Goal: Information Seeking & Learning: Compare options

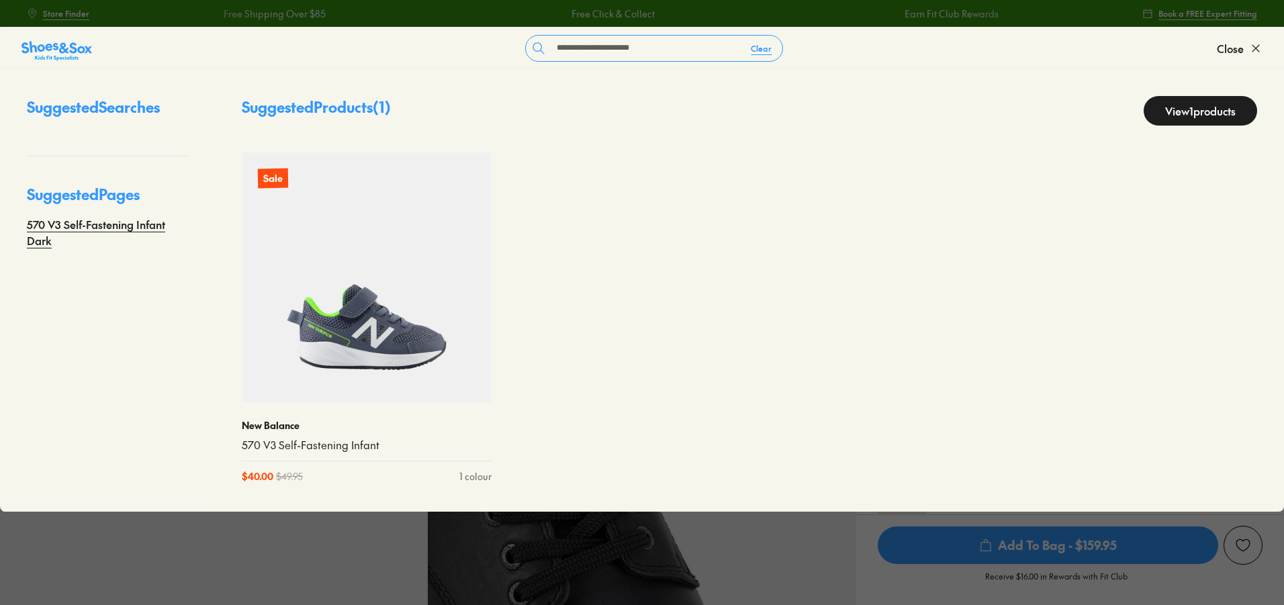
select select "*"
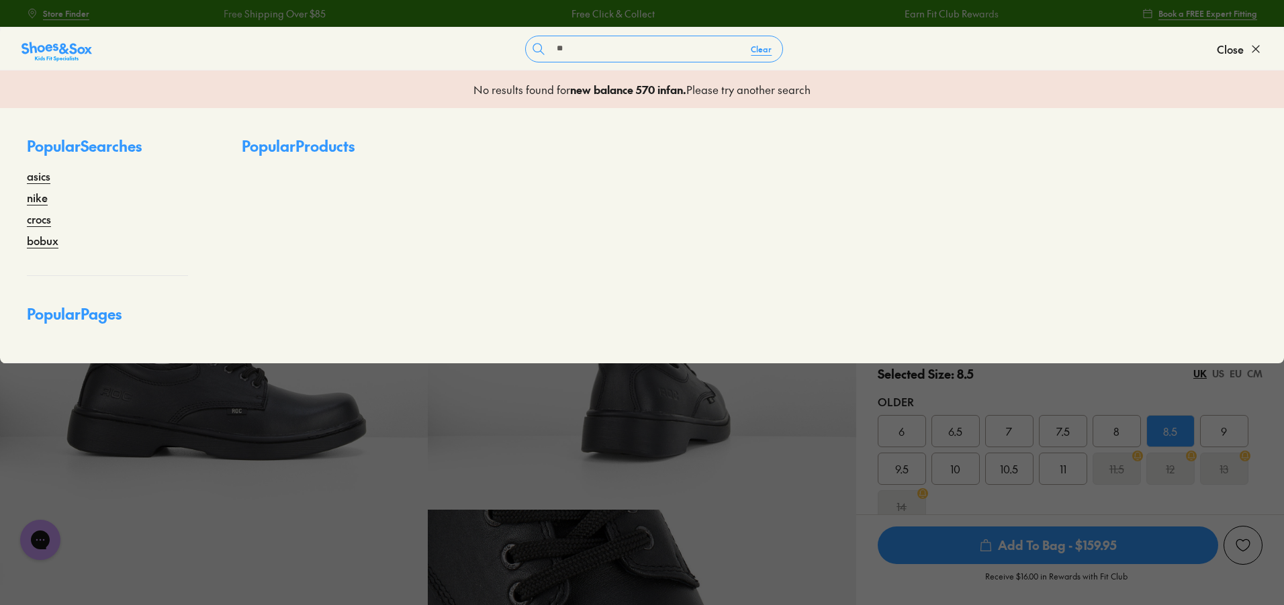
type input "*"
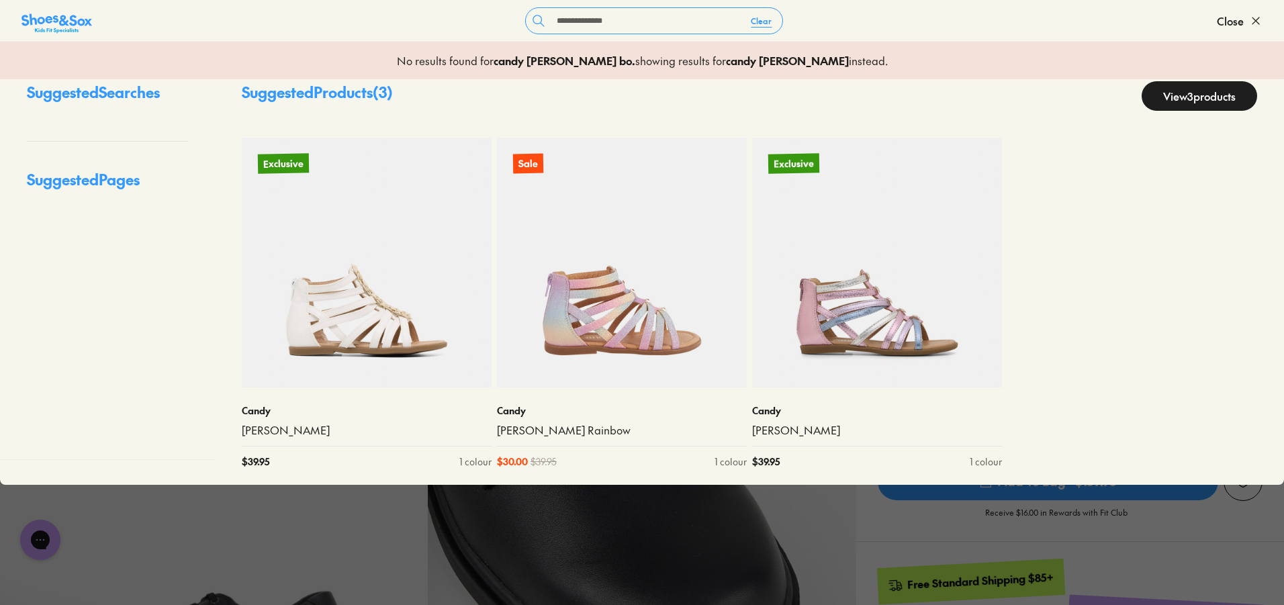
scroll to position [201, 0]
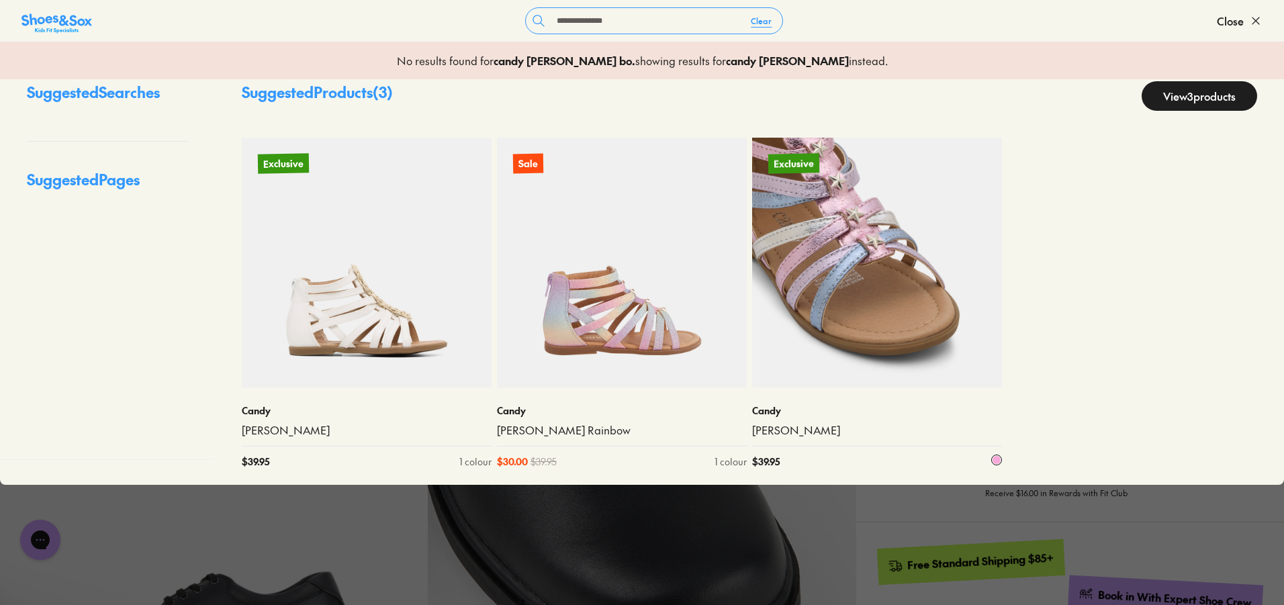
type input "**********"
drag, startPoint x: 834, startPoint y: 330, endPoint x: 815, endPoint y: 326, distance: 19.2
click at [815, 326] on img at bounding box center [877, 263] width 250 height 250
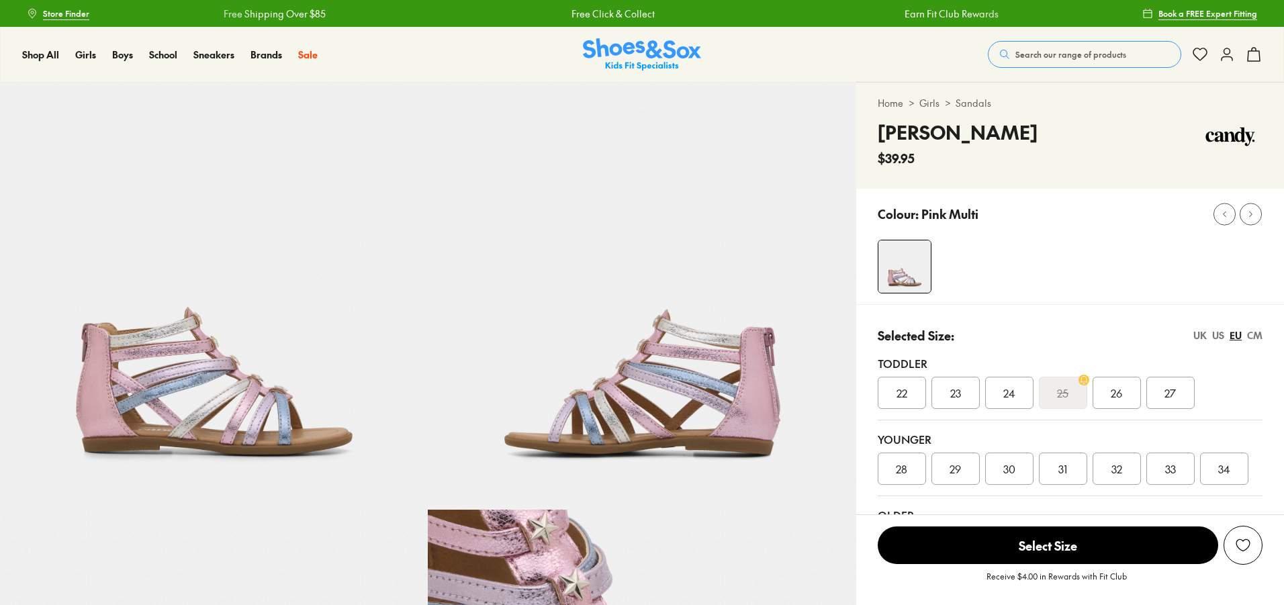
drag, startPoint x: 0, startPoint y: 0, endPoint x: 904, endPoint y: 254, distance: 939.0
click at [904, 254] on img at bounding box center [904, 266] width 52 height 52
select select "*"
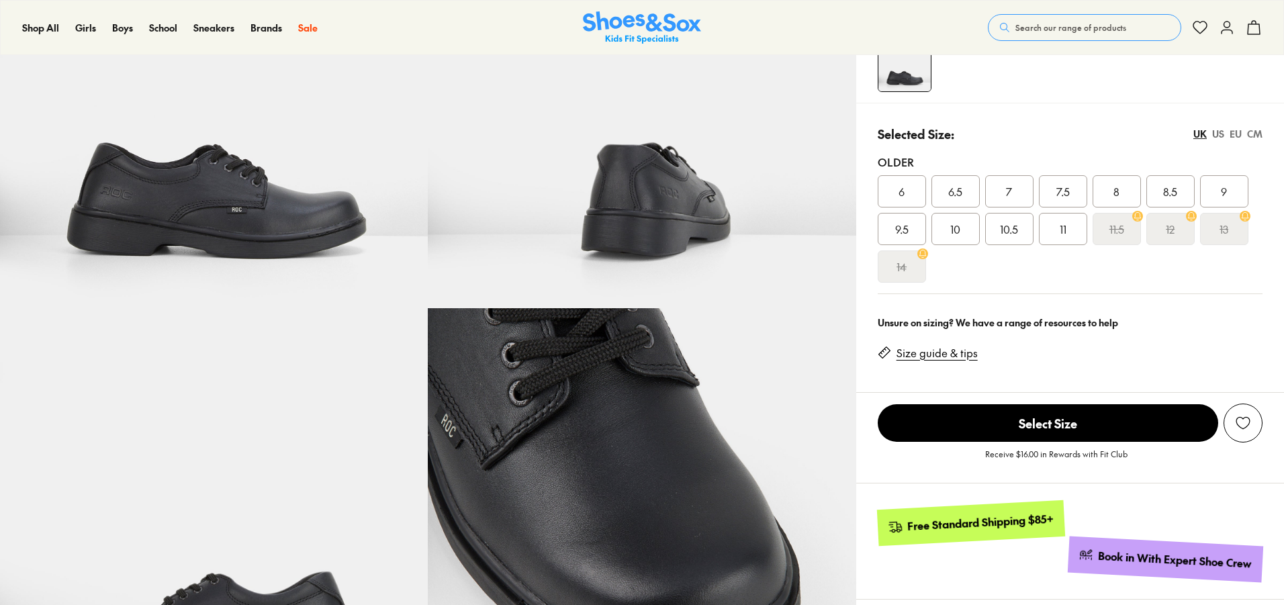
select select "*"
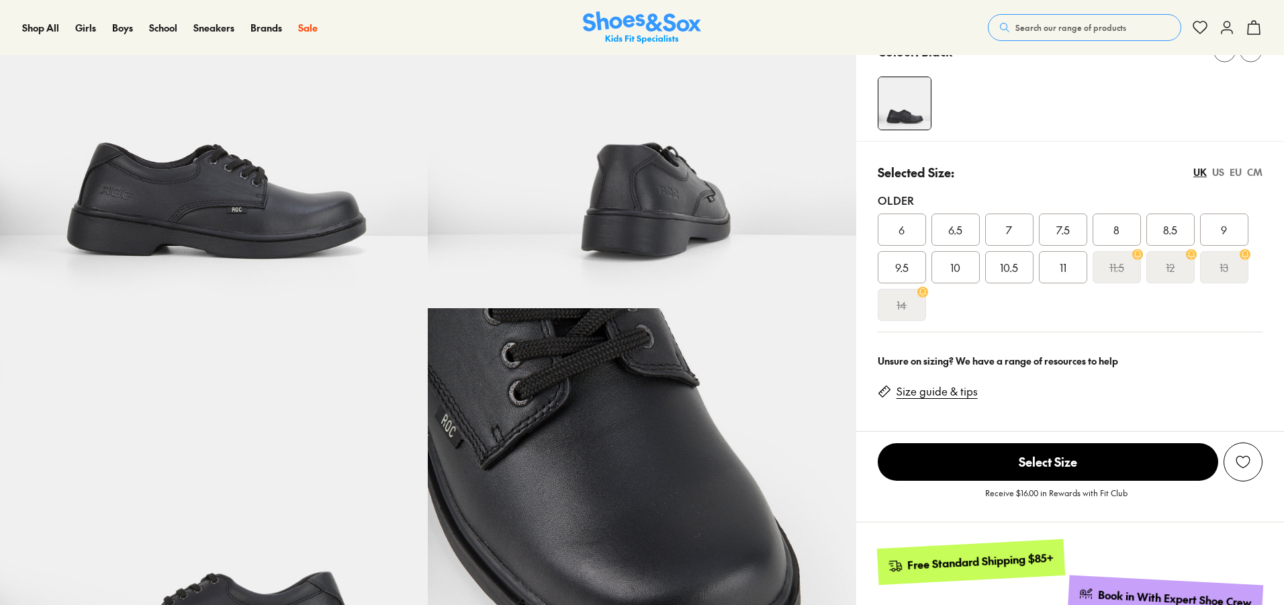
click at [1069, 29] on span "Search our range of products" at bounding box center [1070, 27] width 111 height 12
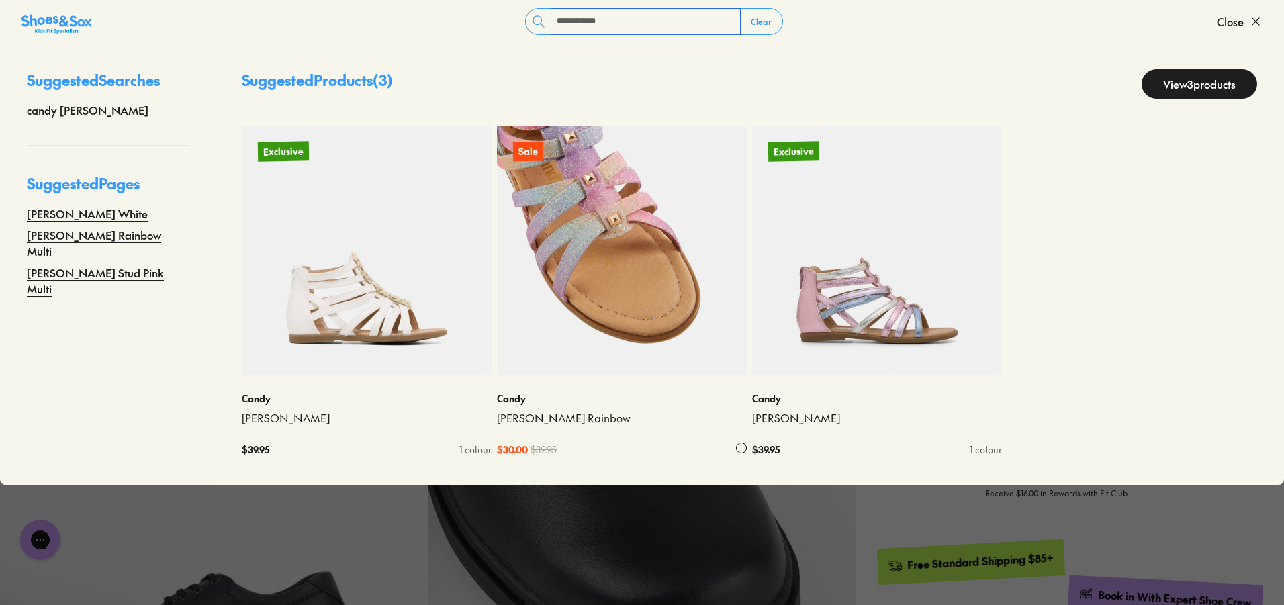
type input "**********"
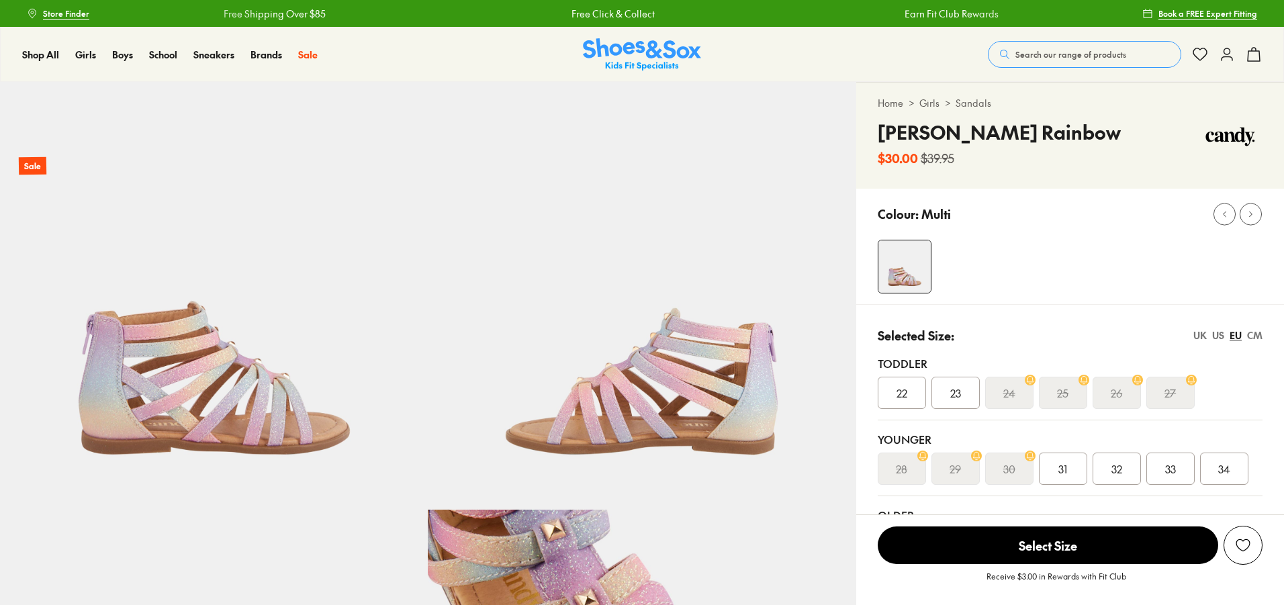
select select "*"
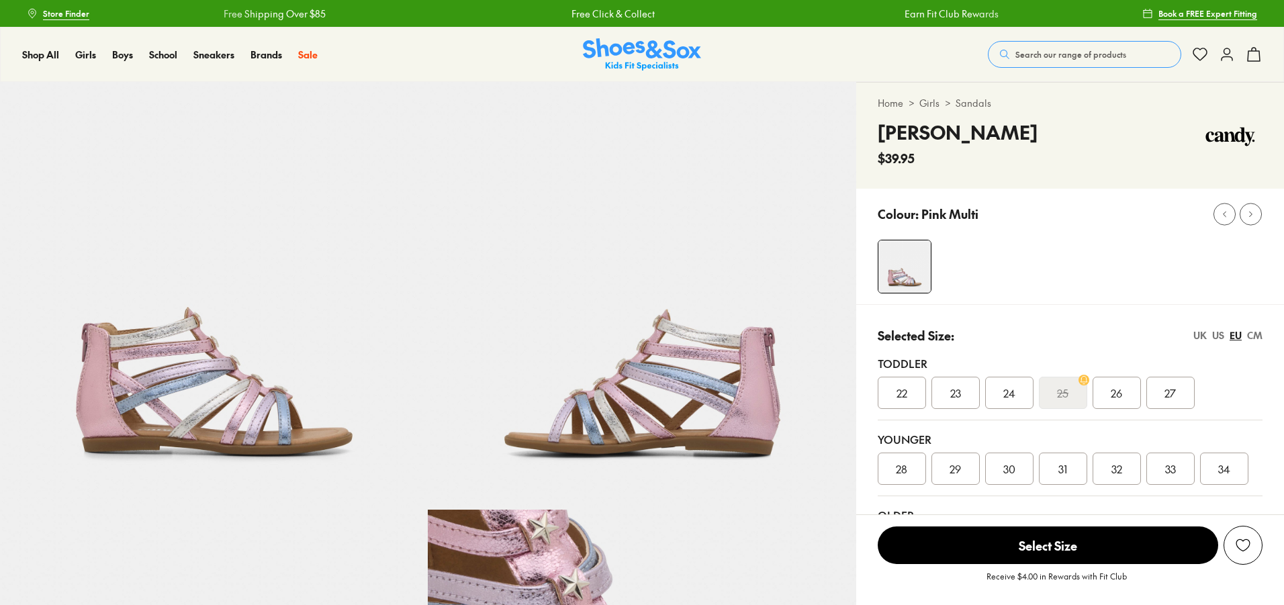
select select "*"
drag, startPoint x: 0, startPoint y: 0, endPoint x: 459, endPoint y: 383, distance: 597.9
drag, startPoint x: 459, startPoint y: 383, endPoint x: 1132, endPoint y: 259, distance: 684.3
click at [1121, 220] on div "Colour: Pink Multi" at bounding box center [1081, 214] width 406 height 30
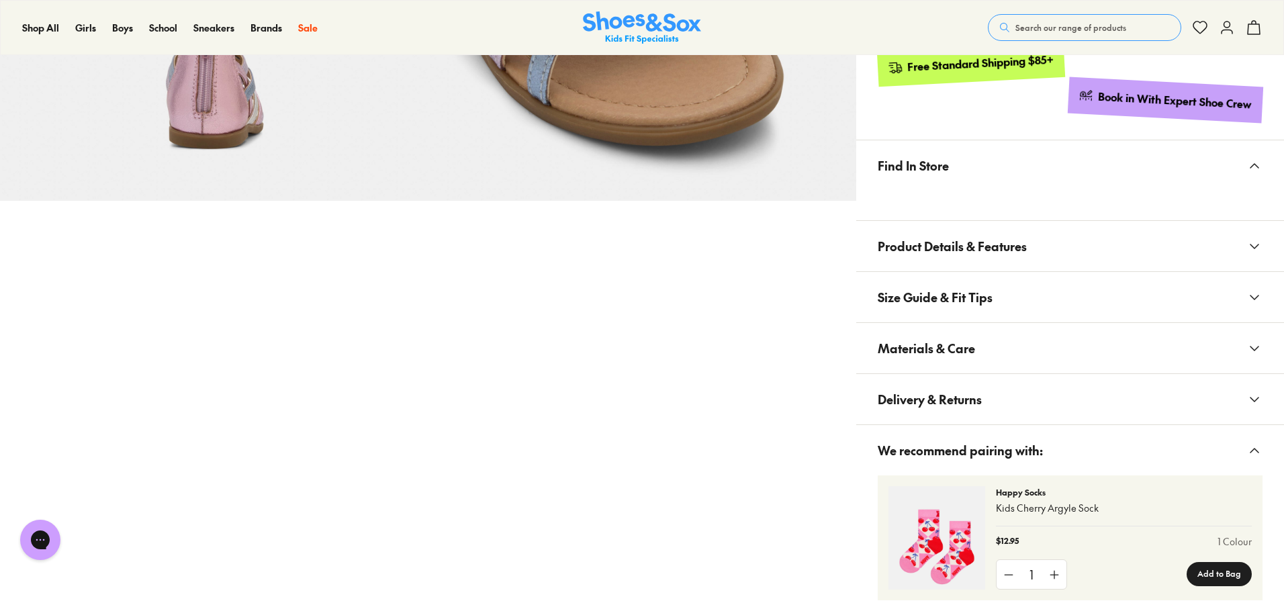
scroll to position [739, 0]
click at [981, 340] on button "Materials & Care" at bounding box center [1070, 347] width 428 height 50
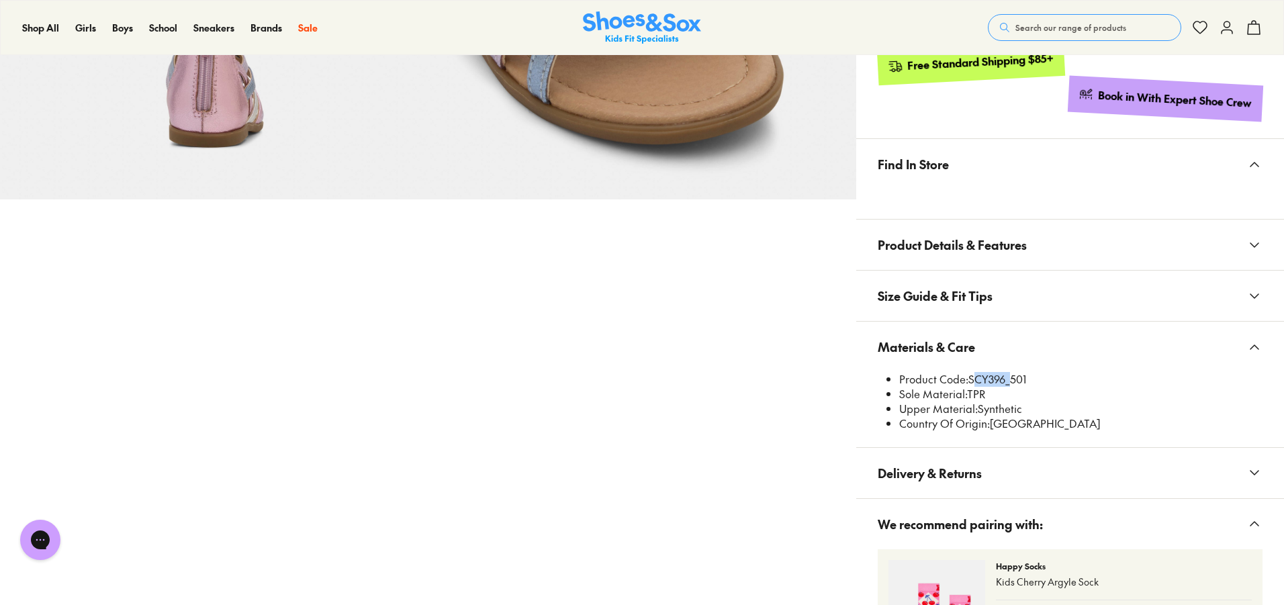
drag, startPoint x: 972, startPoint y: 381, endPoint x: 1004, endPoint y: 382, distance: 31.6
click at [1004, 382] on li "Product Code: SCY396_501" at bounding box center [1080, 379] width 363 height 15
copy li "SCY396"
